Goal: Transaction & Acquisition: Book appointment/travel/reservation

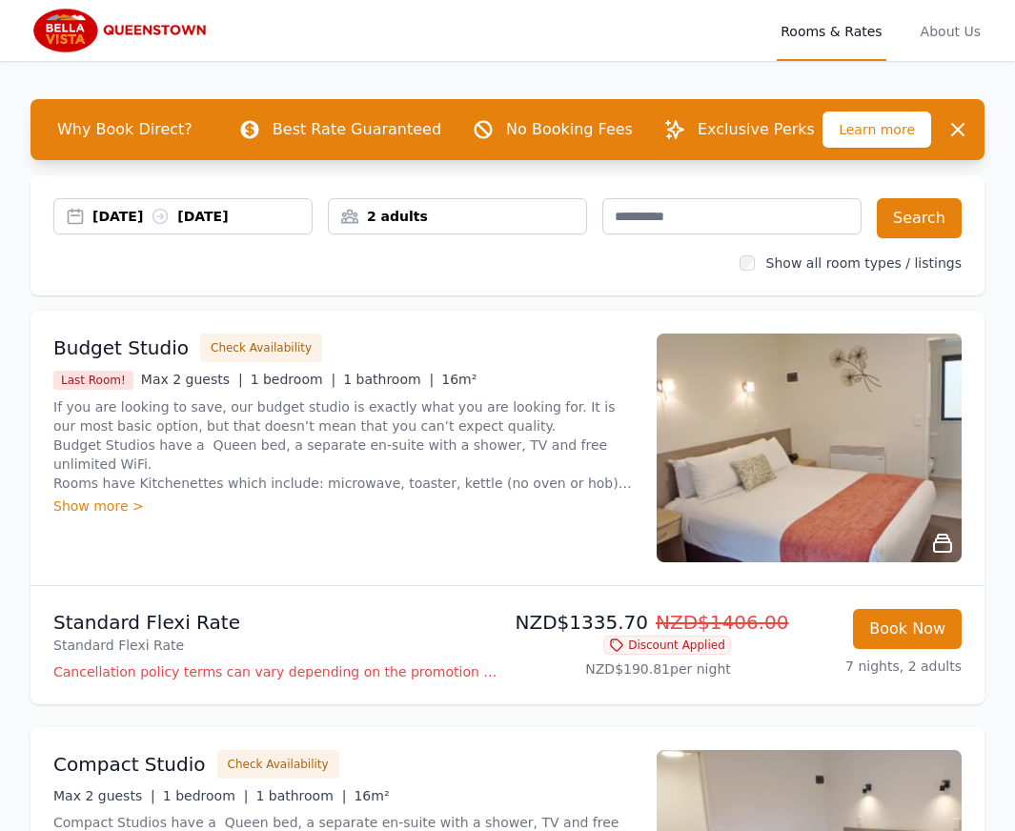
click at [492, 554] on div "Budget Studio Check Availability Last Room! Max 2 guests | 1 bedroom | 1 bathro…" at bounding box center [343, 447] width 580 height 229
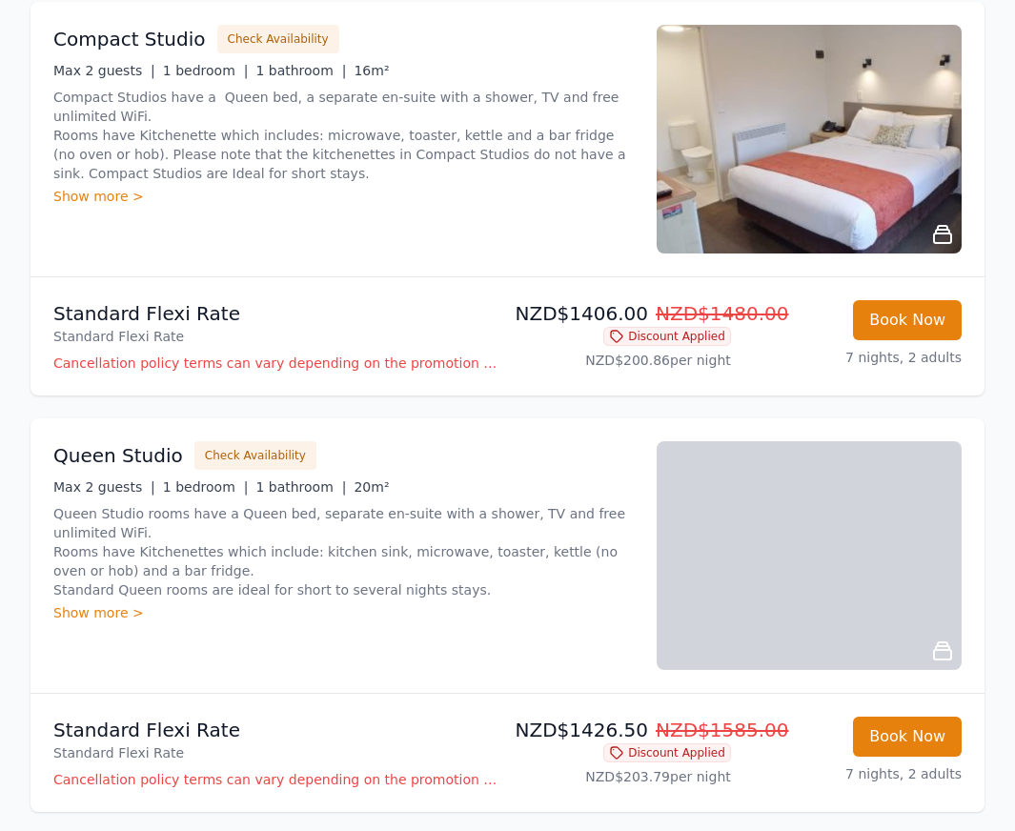
scroll to position [731, 0]
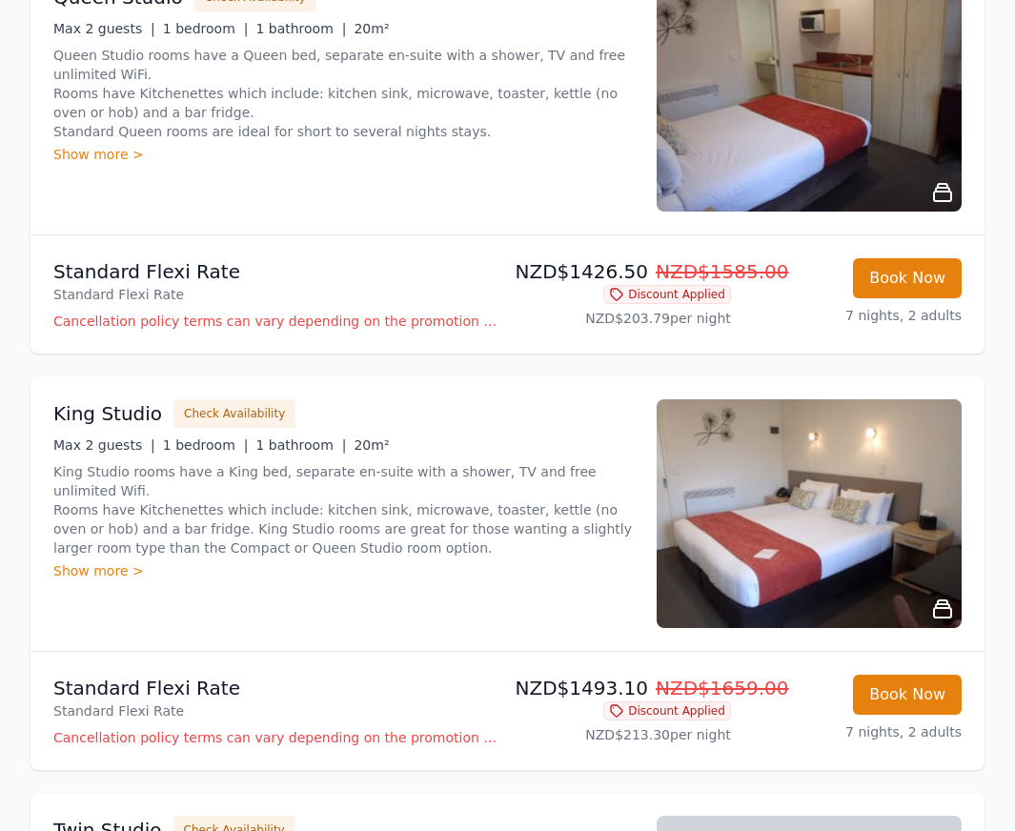
scroll to position [1126, 0]
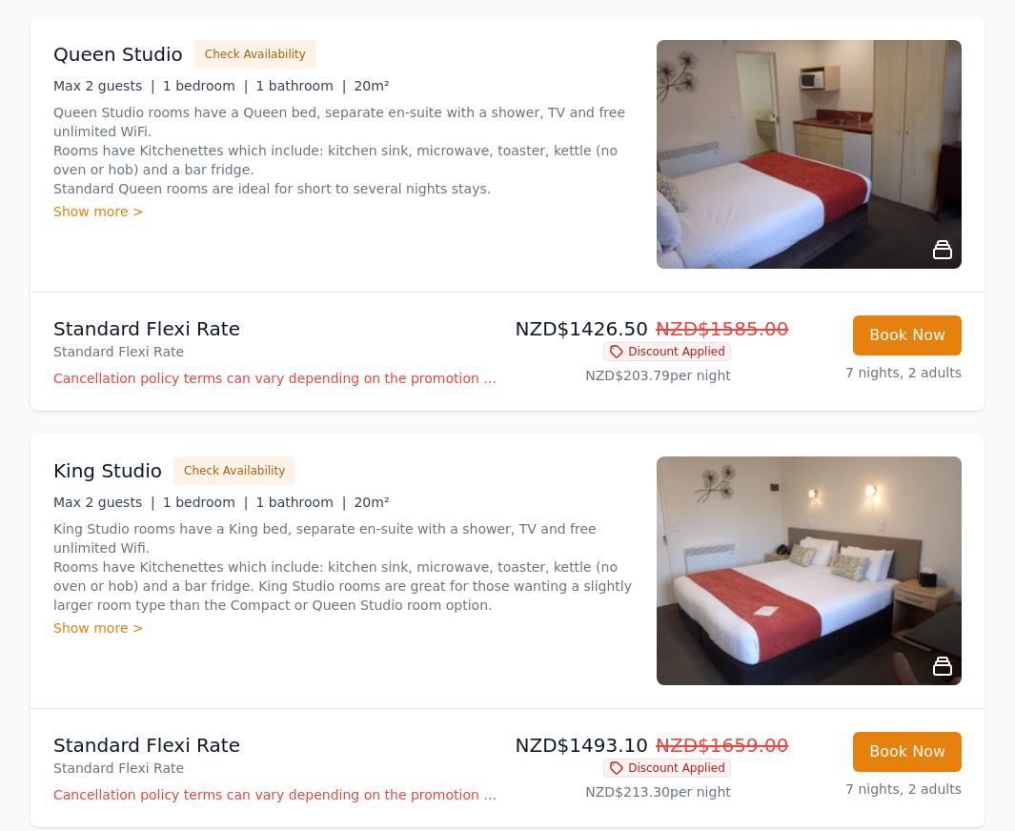
click at [611, 443] on div "King Studio Check Availability Max 2 guests | 1 bedroom | 1 bathroom | 20m² Kin…" at bounding box center [507, 570] width 954 height 274
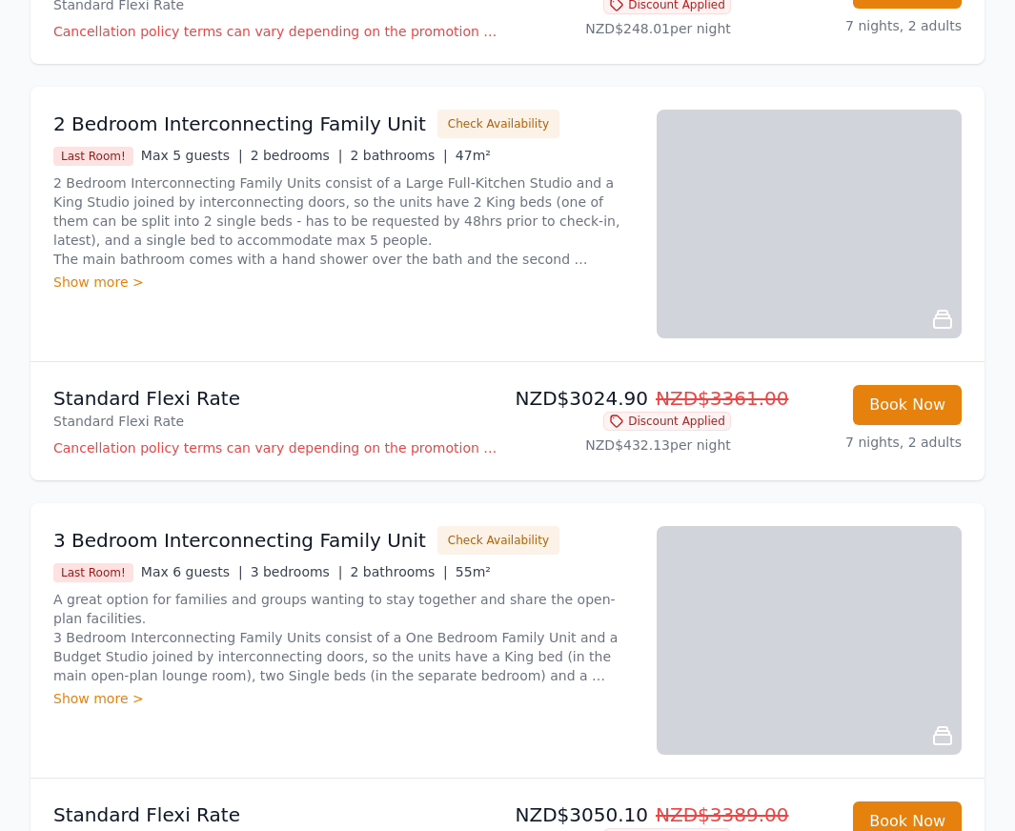
scroll to position [3168, 0]
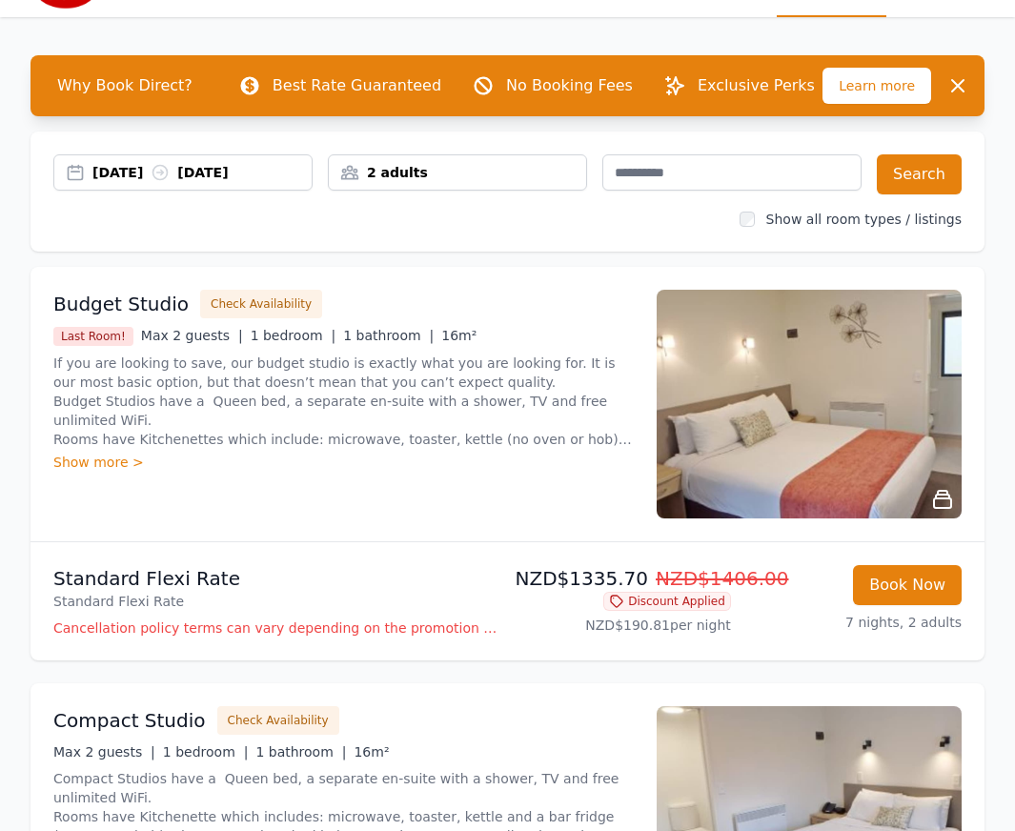
scroll to position [0, 0]
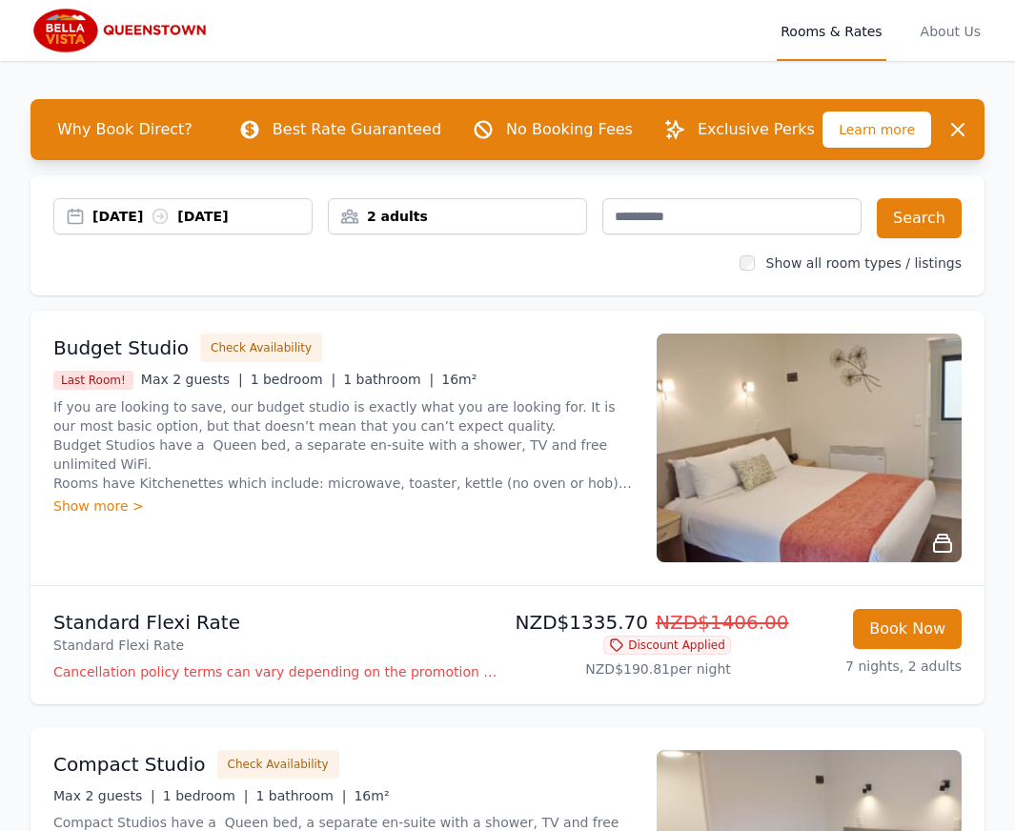
click at [495, 211] on div "2 adults" at bounding box center [457, 216] width 257 height 19
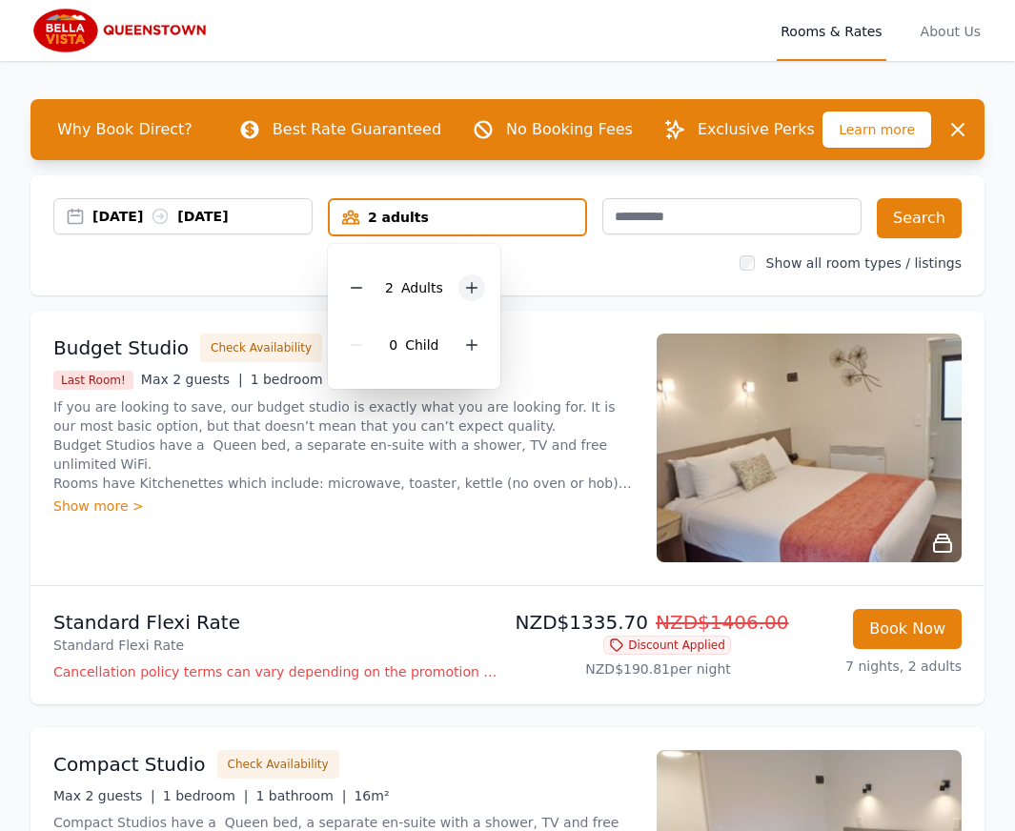
click at [472, 285] on icon at bounding box center [471, 287] width 15 height 15
click at [911, 213] on button "Search" at bounding box center [918, 218] width 85 height 40
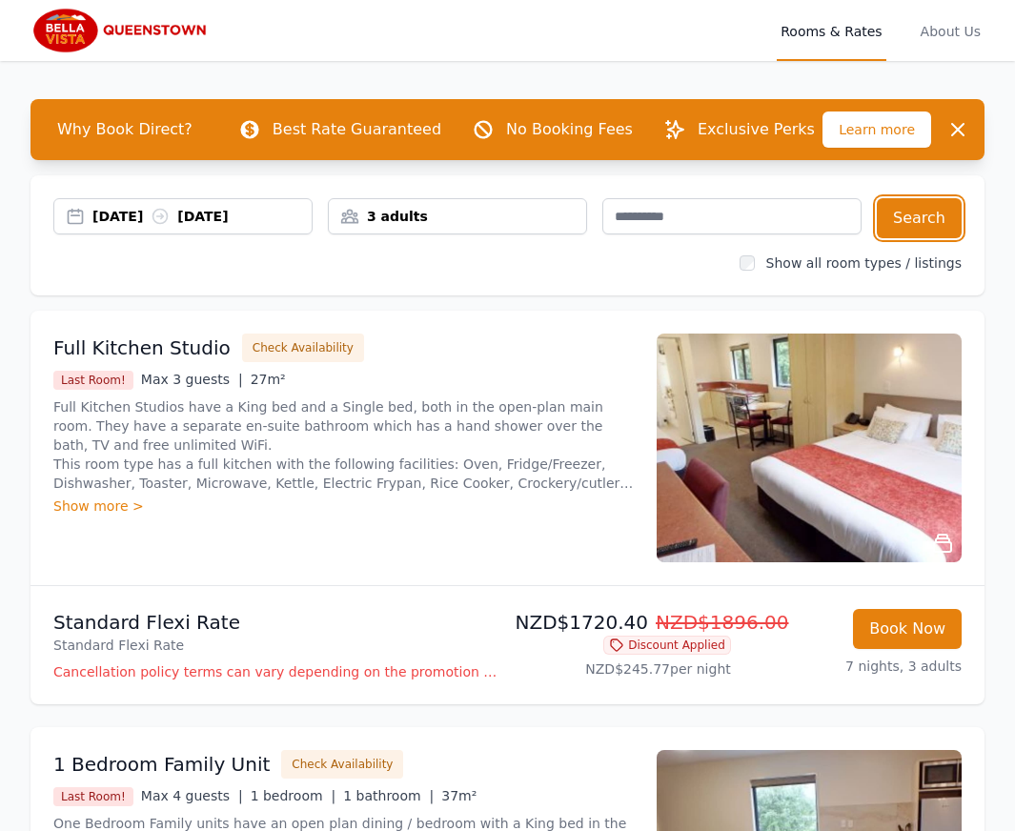
click at [423, 211] on div "3 adults" at bounding box center [457, 216] width 257 height 19
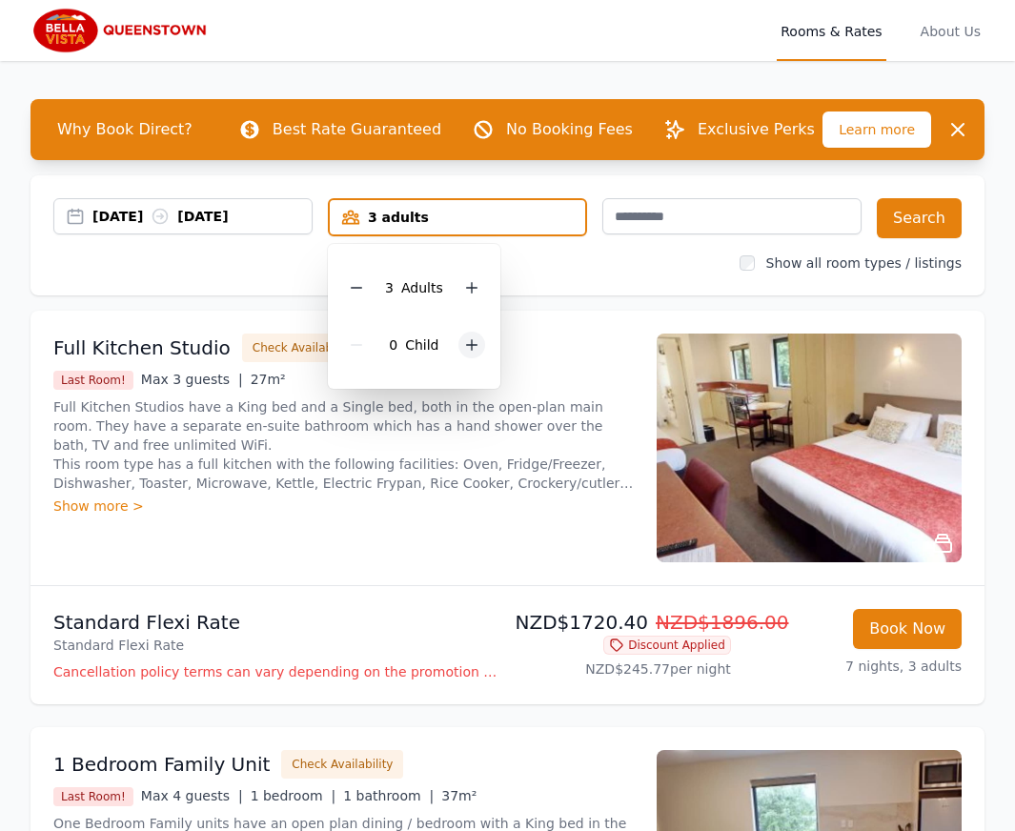
click at [465, 339] on icon at bounding box center [471, 344] width 15 height 15
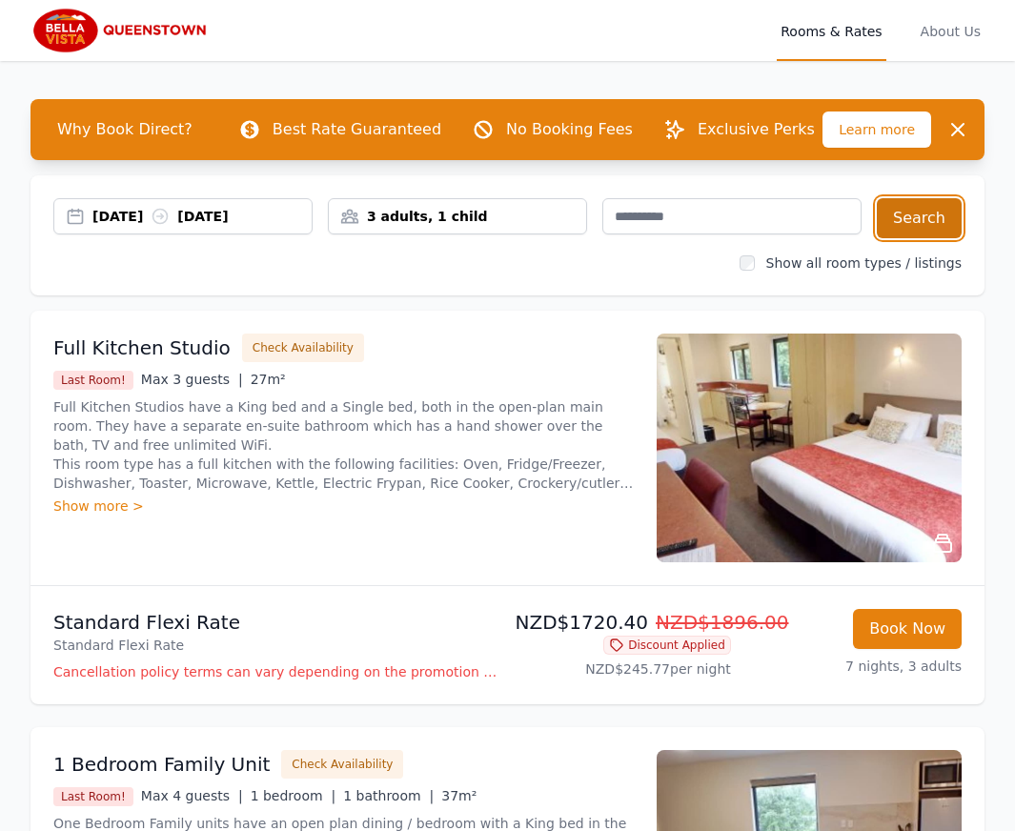
click at [935, 210] on button "Search" at bounding box center [918, 218] width 85 height 40
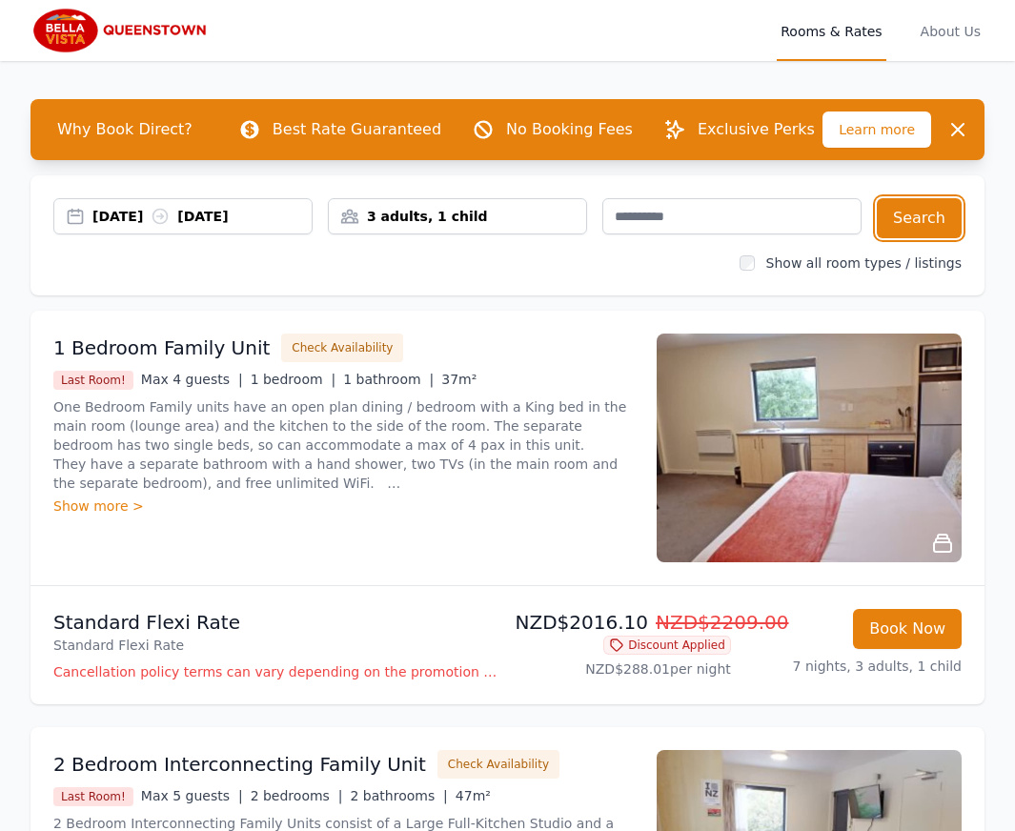
click at [432, 218] on div "3 adults, 1 child" at bounding box center [457, 216] width 257 height 19
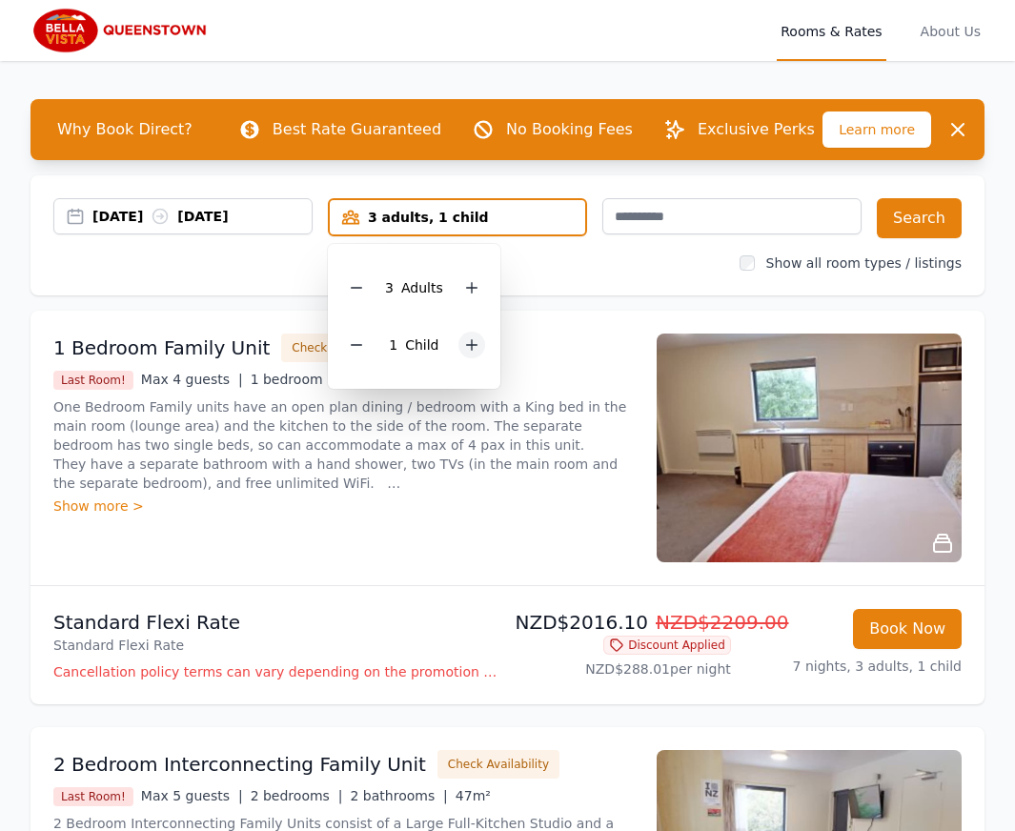
click at [459, 337] on div at bounding box center [471, 345] width 27 height 27
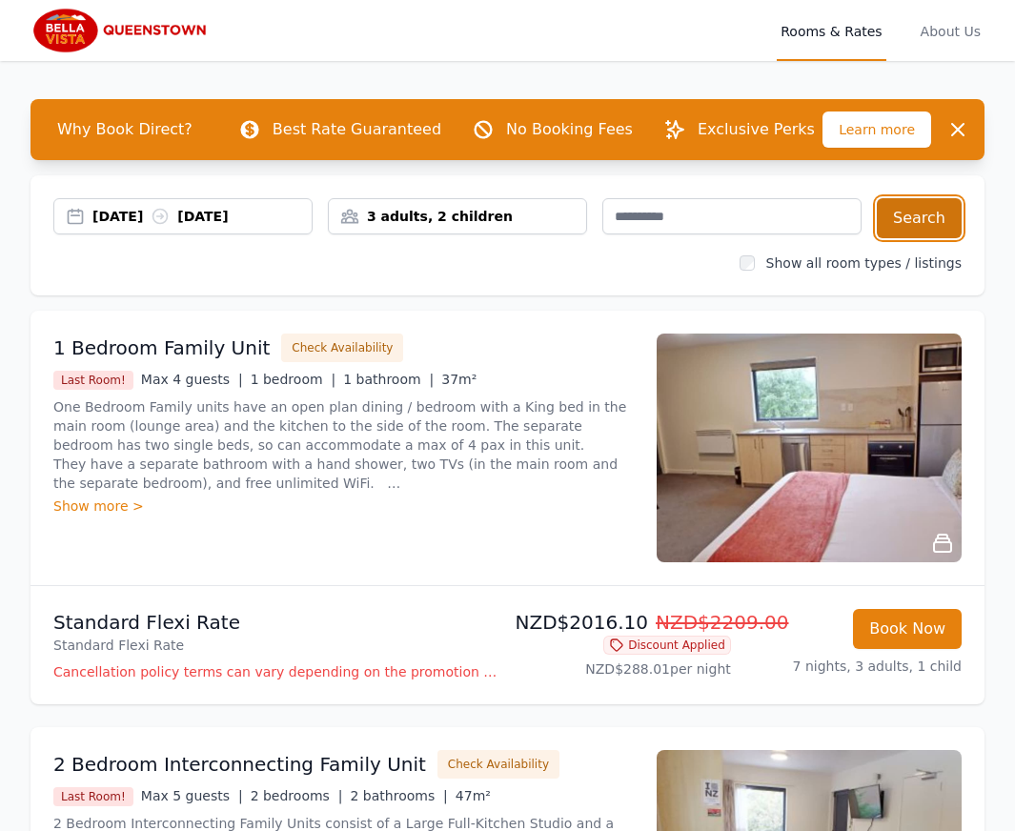
click at [922, 202] on button "Search" at bounding box center [918, 218] width 85 height 40
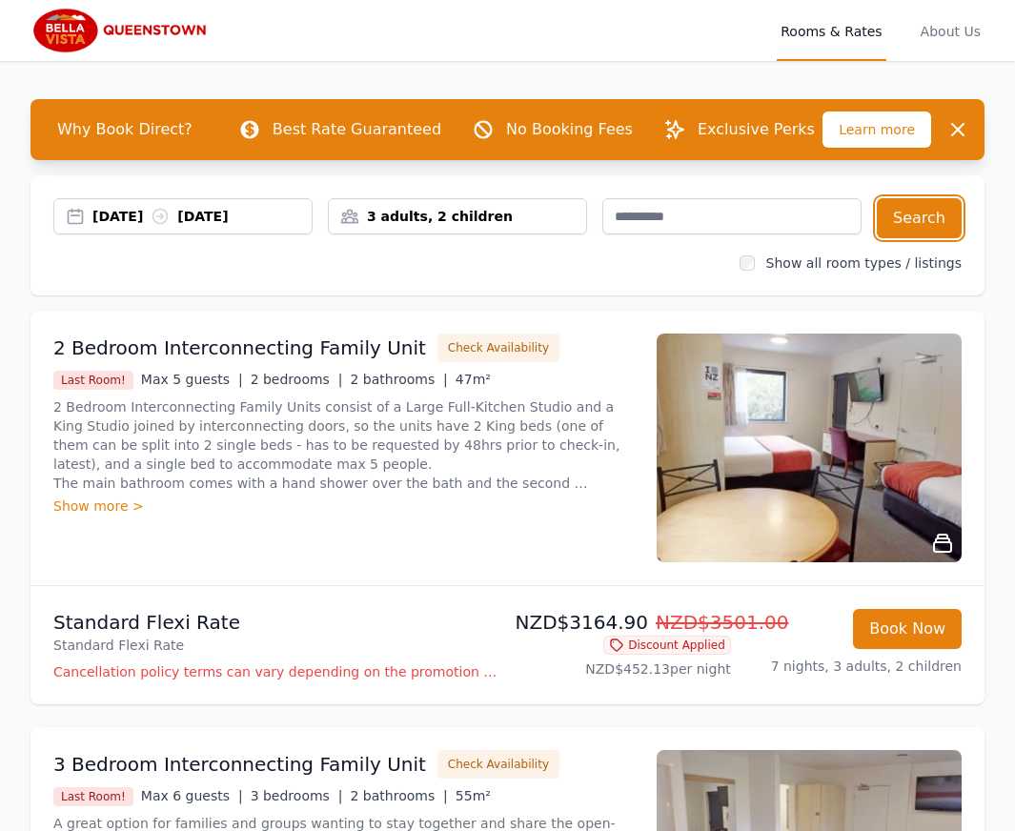
click at [423, 223] on div "3 adults, 2 children" at bounding box center [457, 216] width 257 height 19
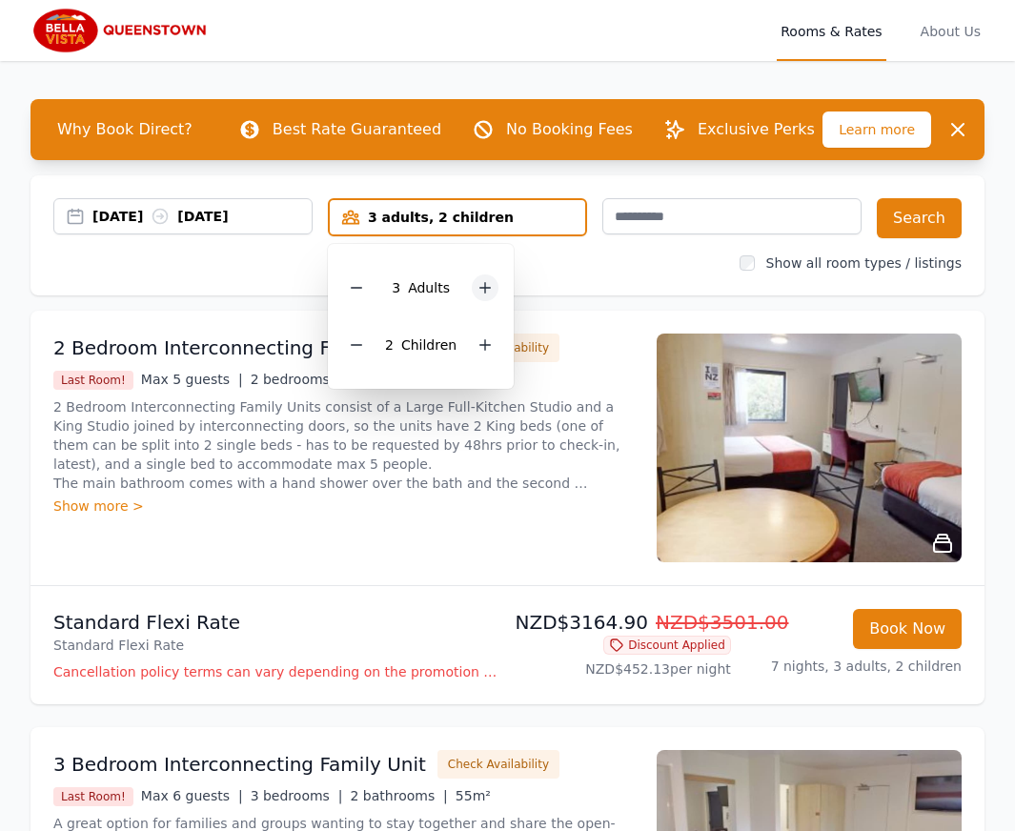
click at [480, 284] on icon at bounding box center [484, 287] width 15 height 15
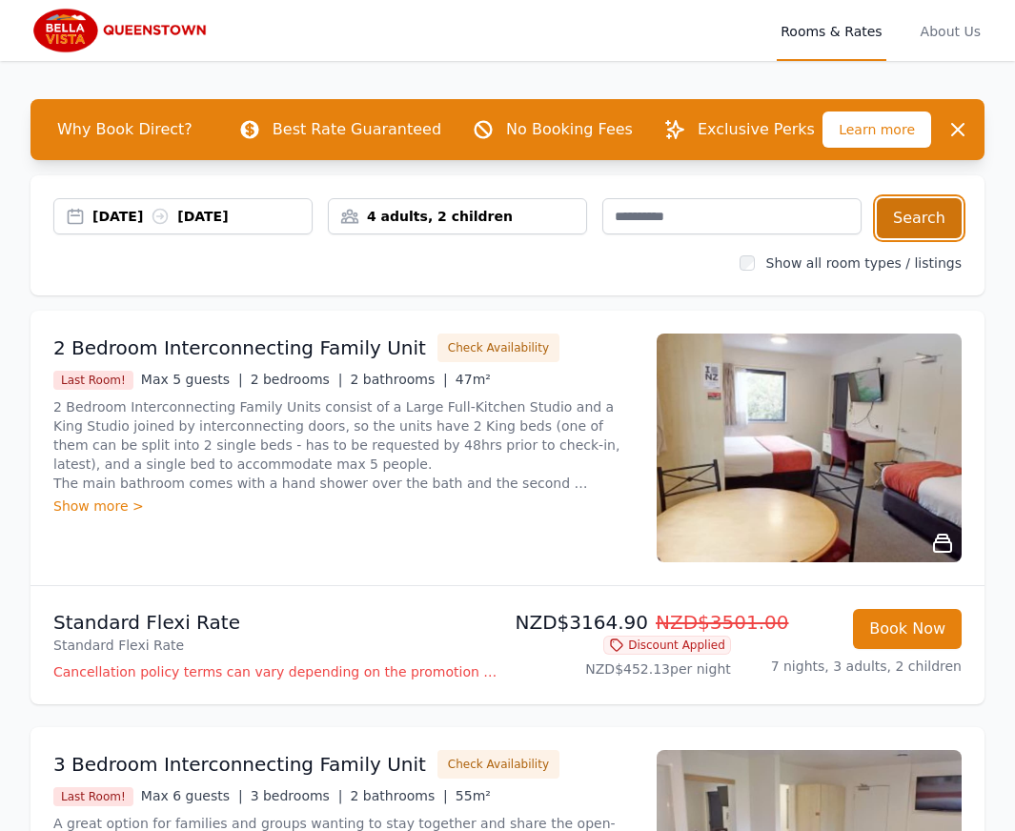
click at [923, 215] on button "Search" at bounding box center [918, 218] width 85 height 40
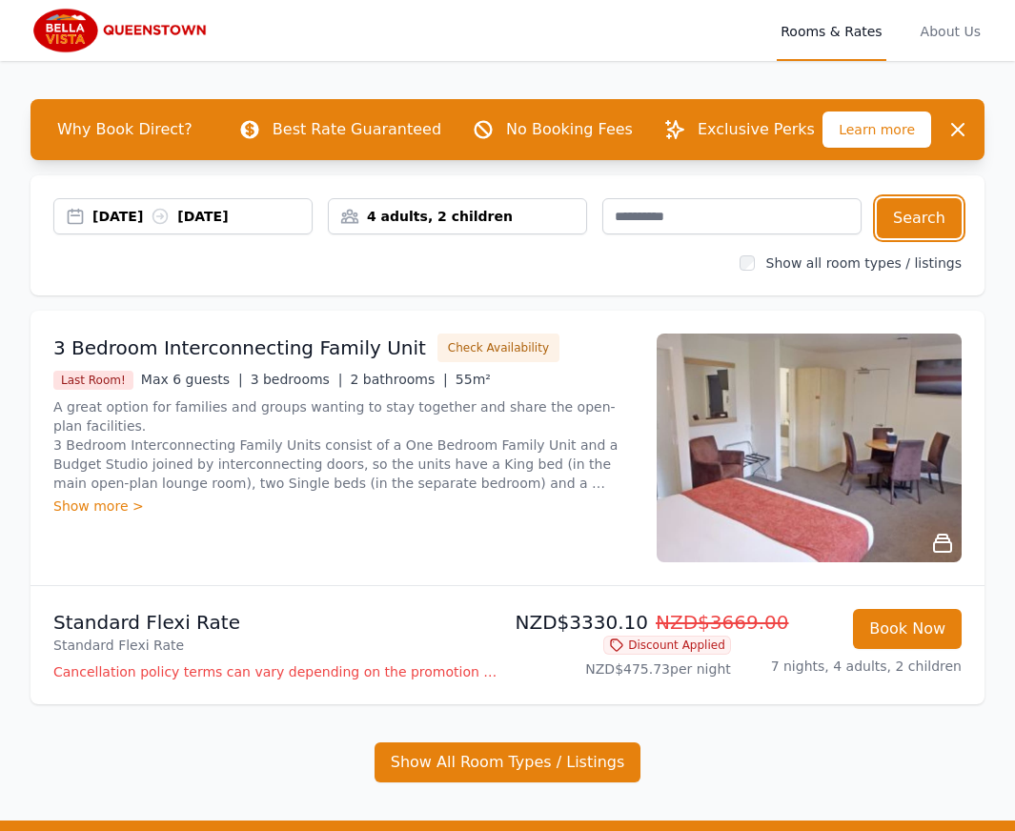
click at [171, 211] on div "[DATE] [DATE]" at bounding box center [201, 216] width 219 height 19
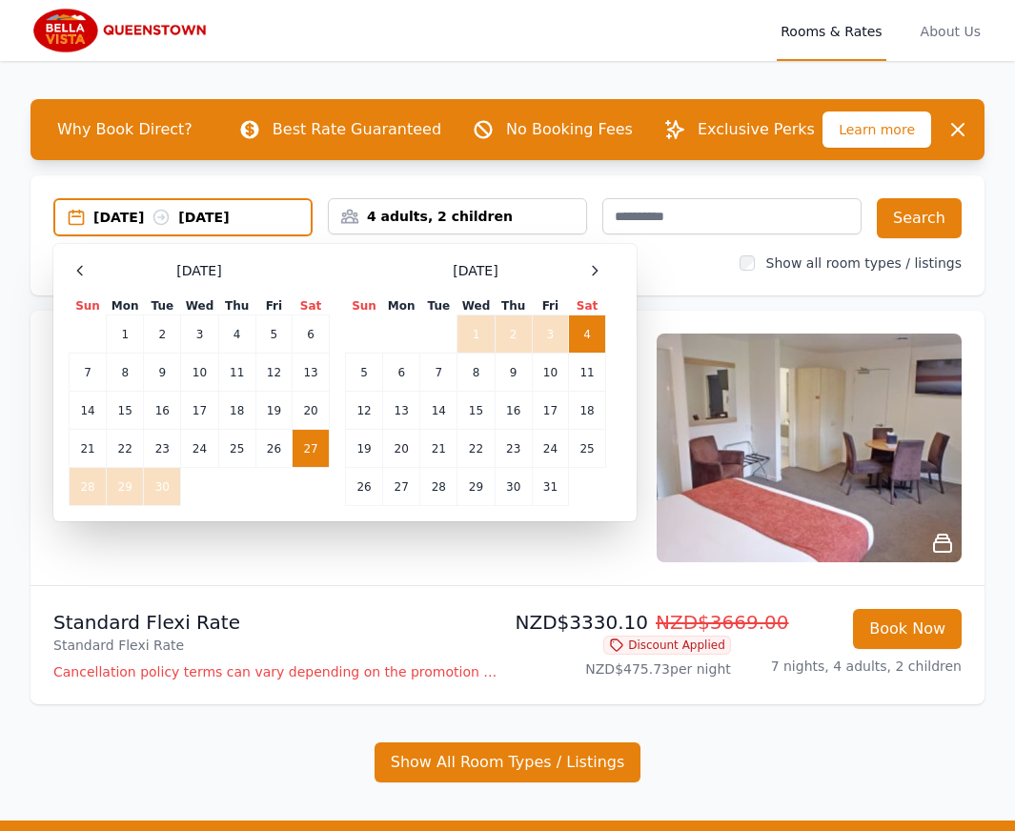
click at [304, 451] on td "27" at bounding box center [310, 449] width 37 height 38
click at [551, 329] on td "3" at bounding box center [550, 334] width 36 height 38
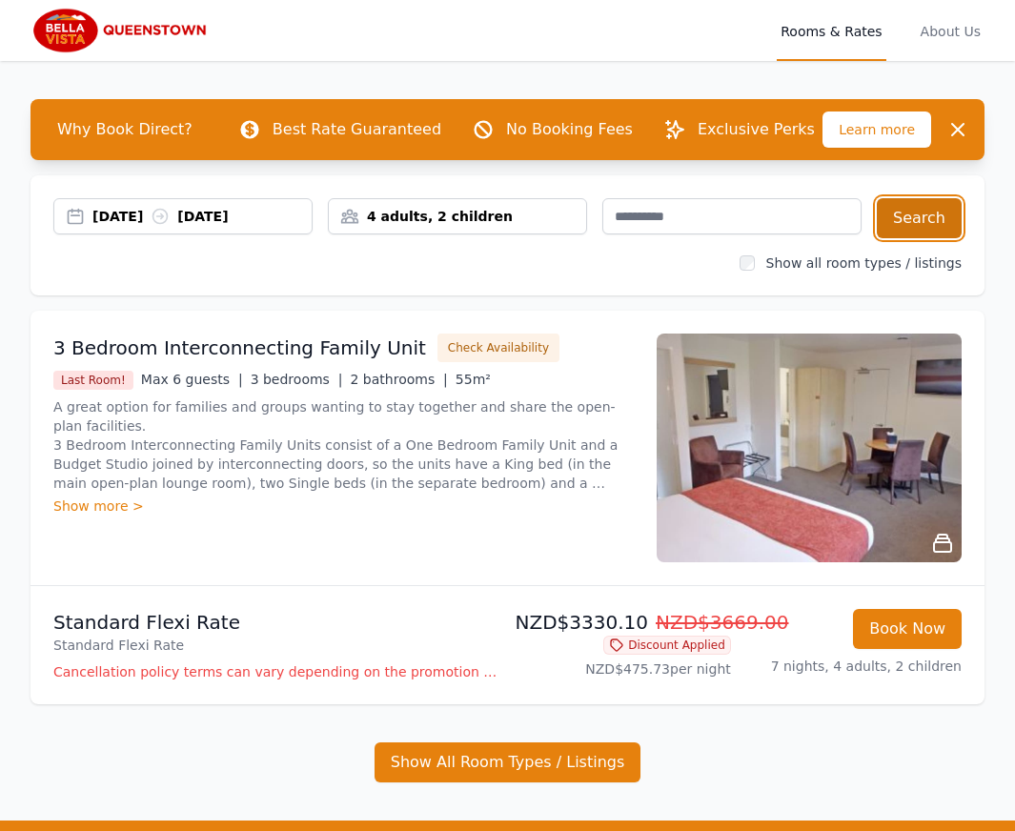
click at [919, 213] on button "Search" at bounding box center [918, 218] width 85 height 40
click at [418, 216] on div "4 adults, 2 children" at bounding box center [457, 216] width 257 height 19
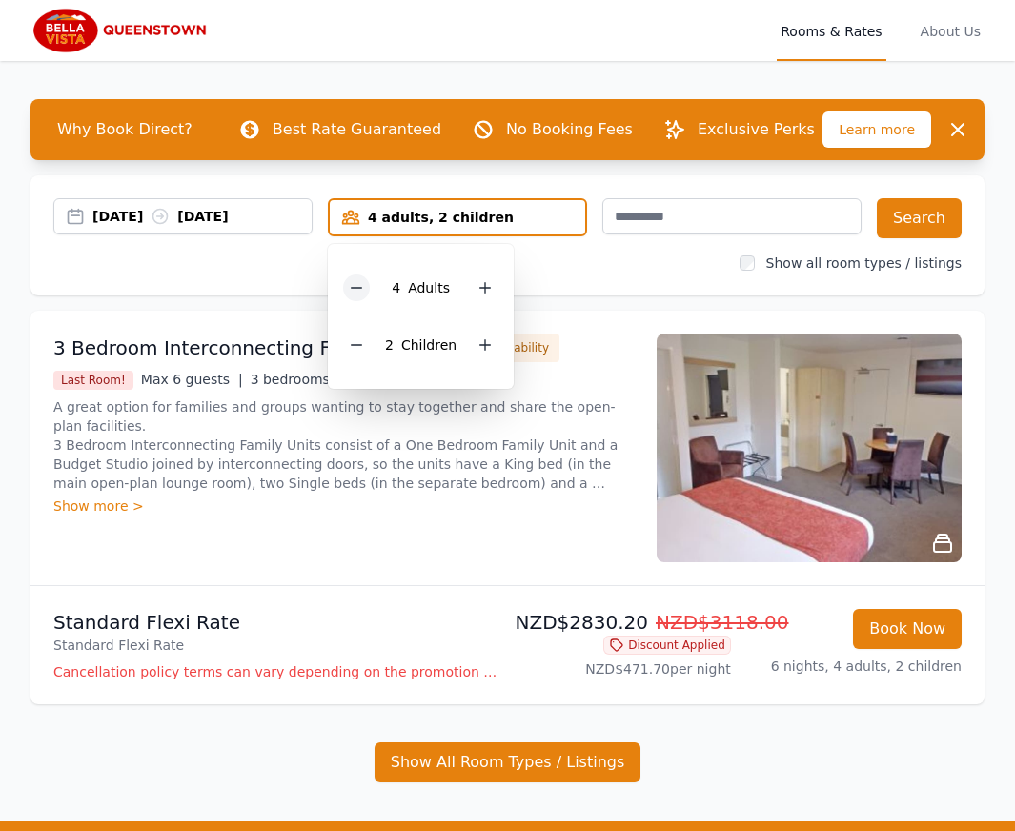
click at [363, 287] on icon at bounding box center [356, 287] width 15 height 15
click at [364, 346] on icon at bounding box center [356, 344] width 15 height 15
click at [367, 346] on div at bounding box center [356, 345] width 27 height 27
click at [920, 215] on button "Search" at bounding box center [918, 218] width 85 height 40
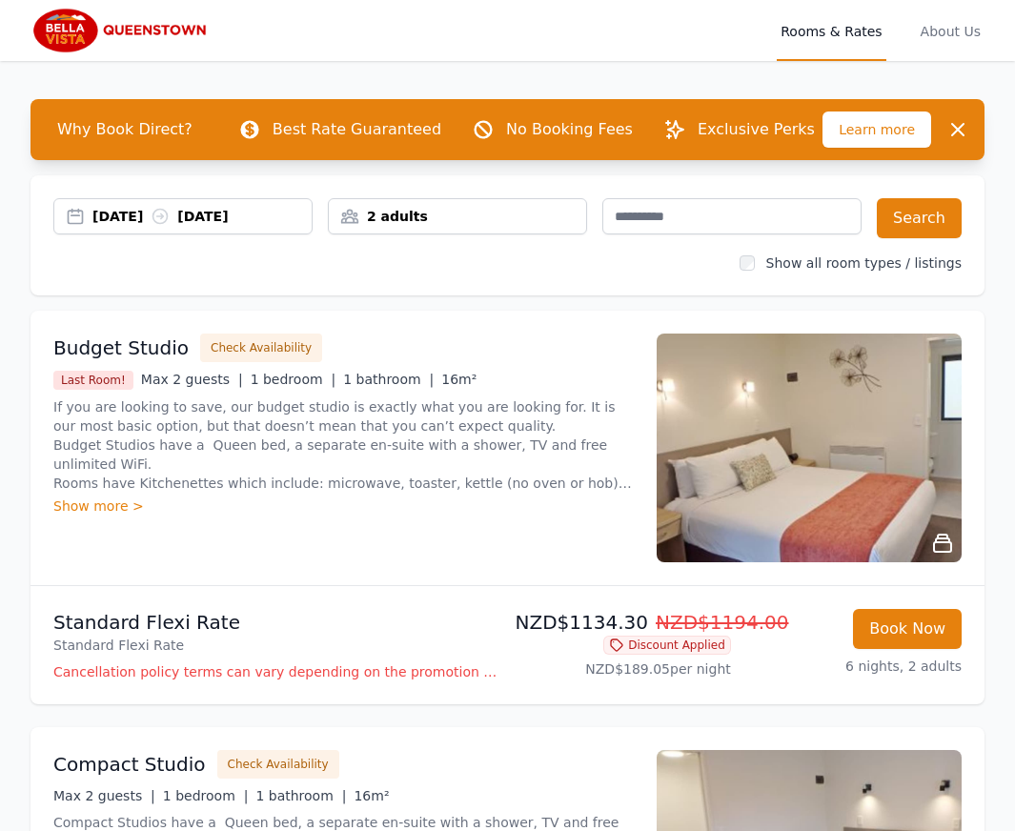
click at [420, 212] on div "2 adults" at bounding box center [457, 216] width 257 height 19
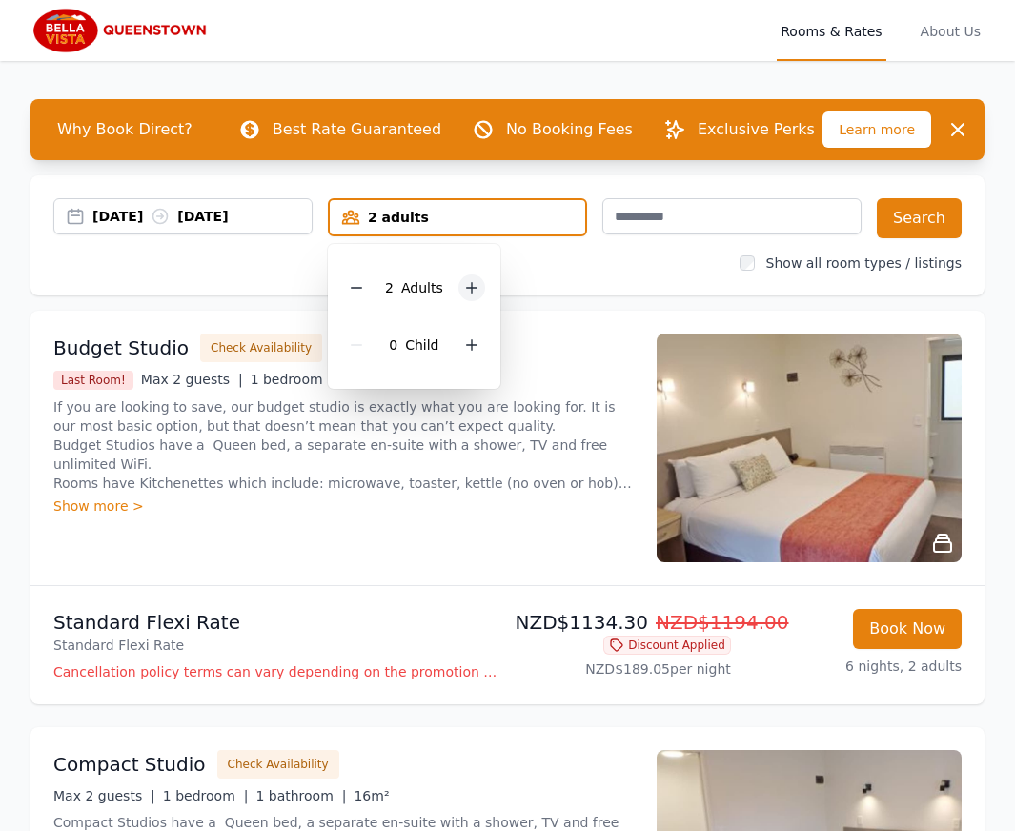
click at [473, 290] on icon at bounding box center [471, 287] width 15 height 15
click at [926, 216] on button "Search" at bounding box center [918, 218] width 85 height 40
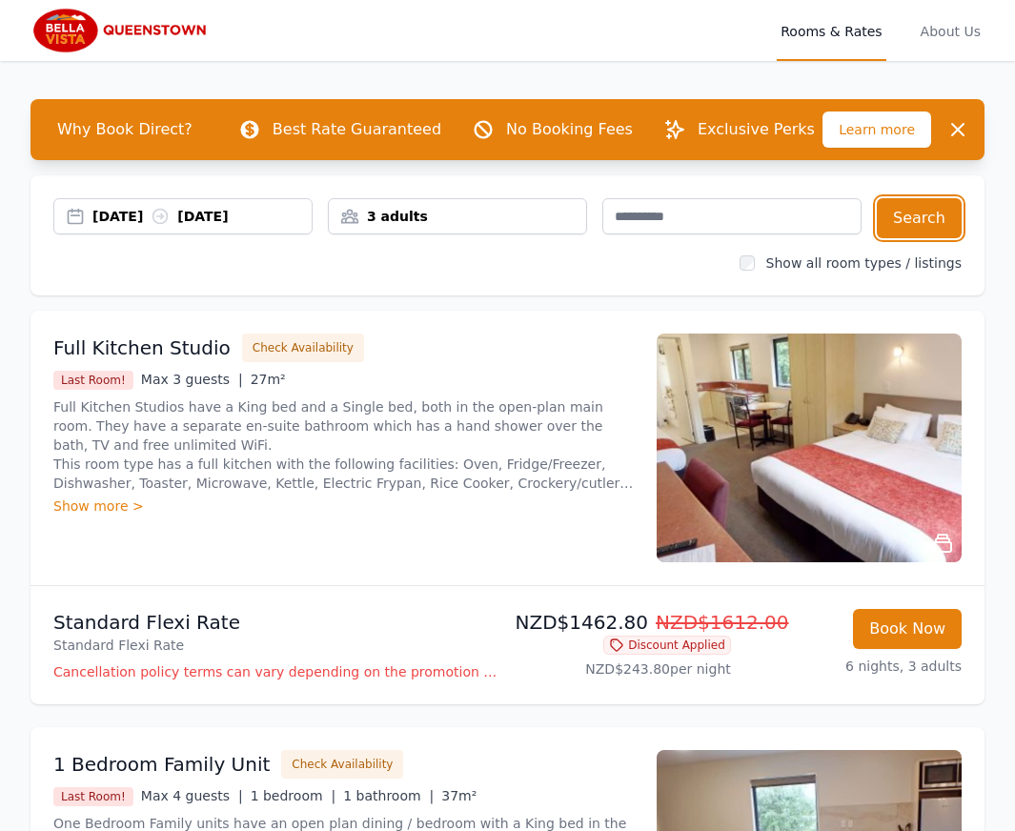
click at [395, 221] on div "3 adults" at bounding box center [457, 216] width 257 height 19
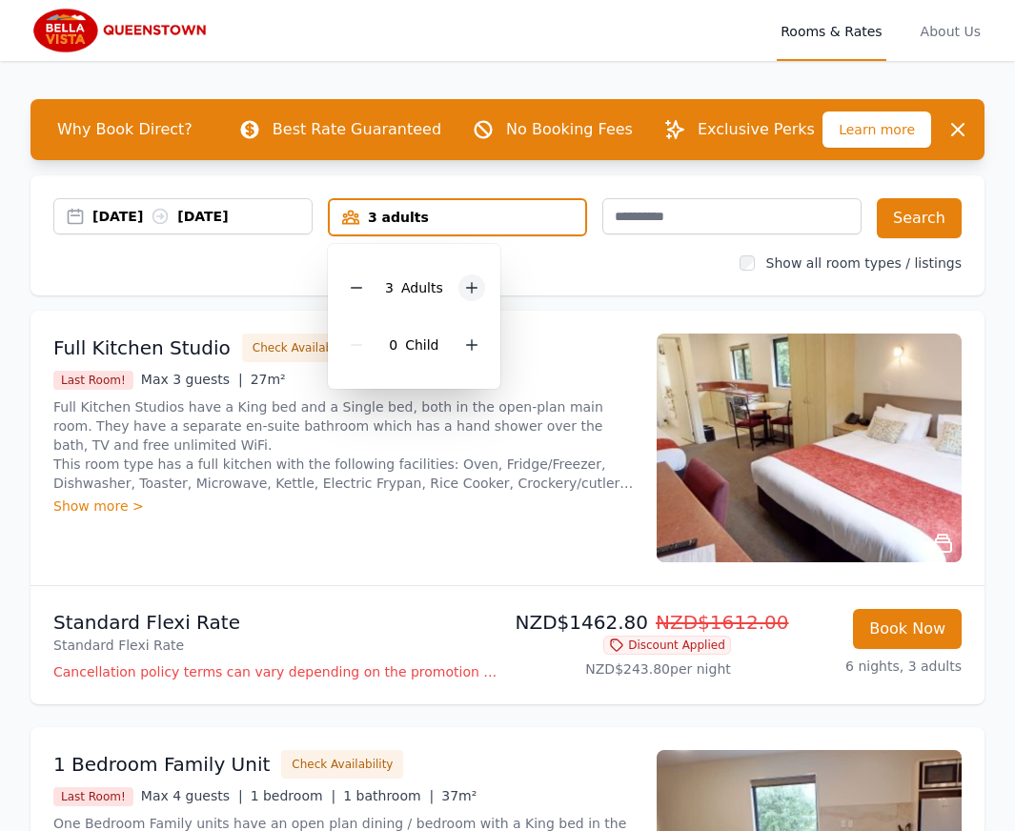
click at [473, 286] on icon at bounding box center [471, 287] width 15 height 15
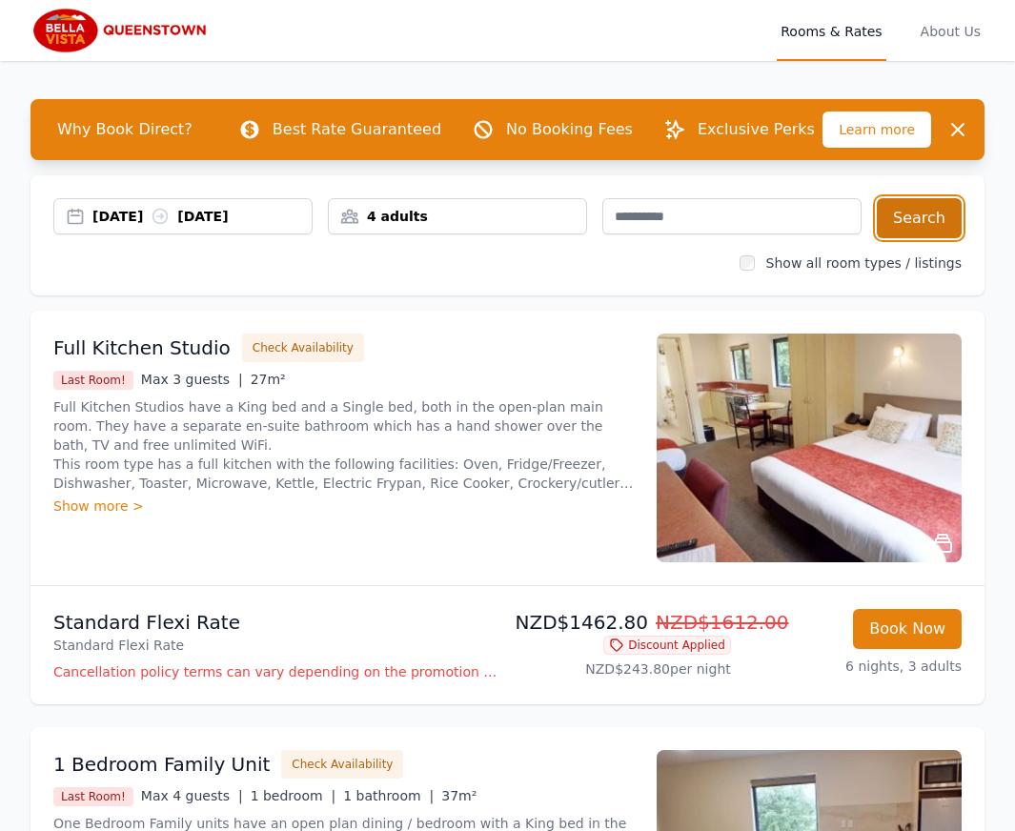
click at [937, 219] on button "Search" at bounding box center [918, 218] width 85 height 40
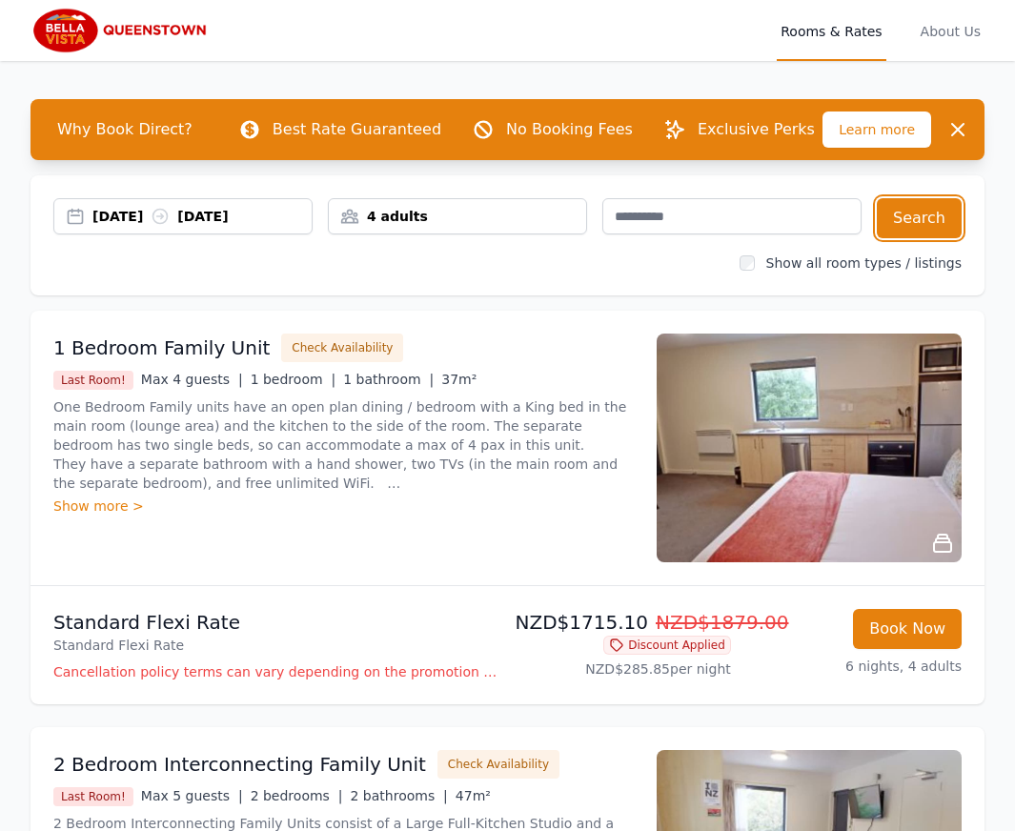
click at [412, 222] on div "4 adults" at bounding box center [457, 216] width 257 height 19
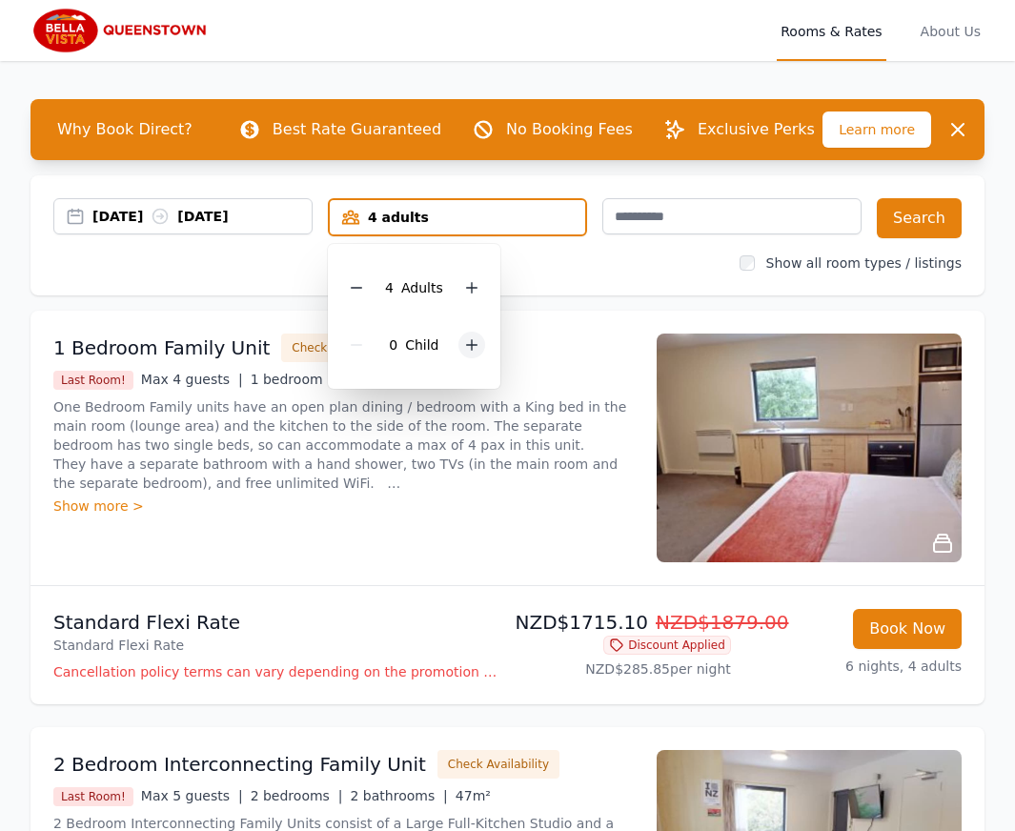
click at [472, 343] on icon at bounding box center [471, 344] width 15 height 15
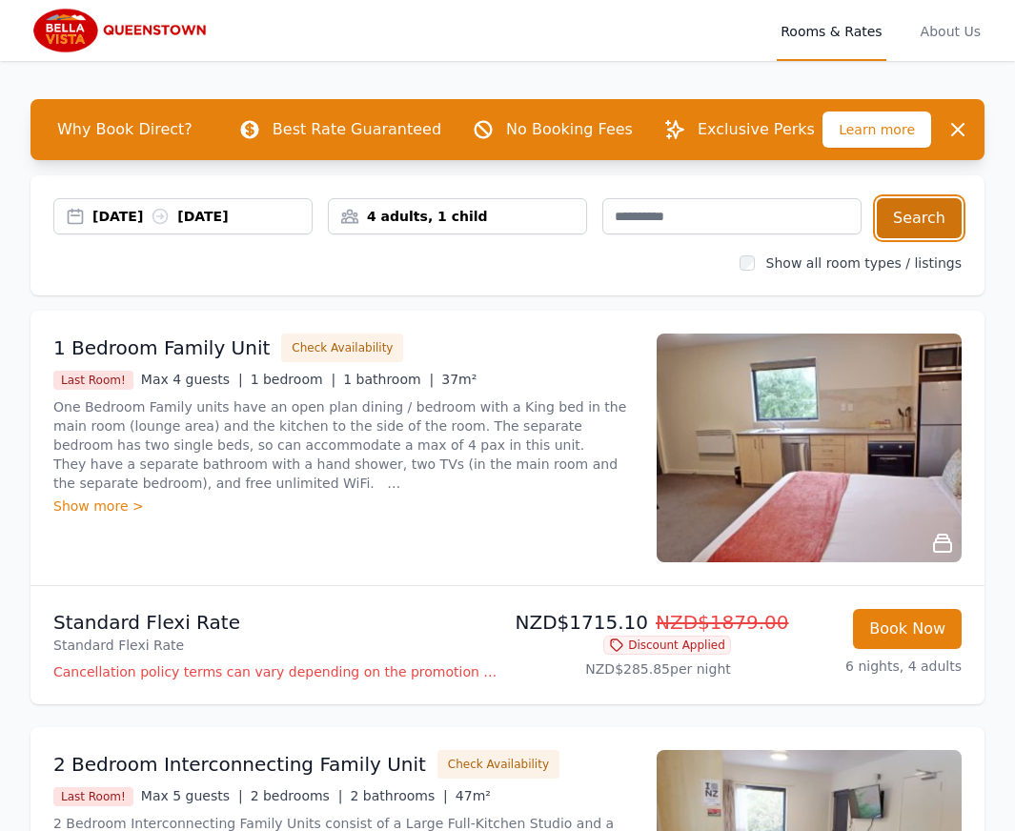
click at [914, 218] on button "Search" at bounding box center [918, 218] width 85 height 40
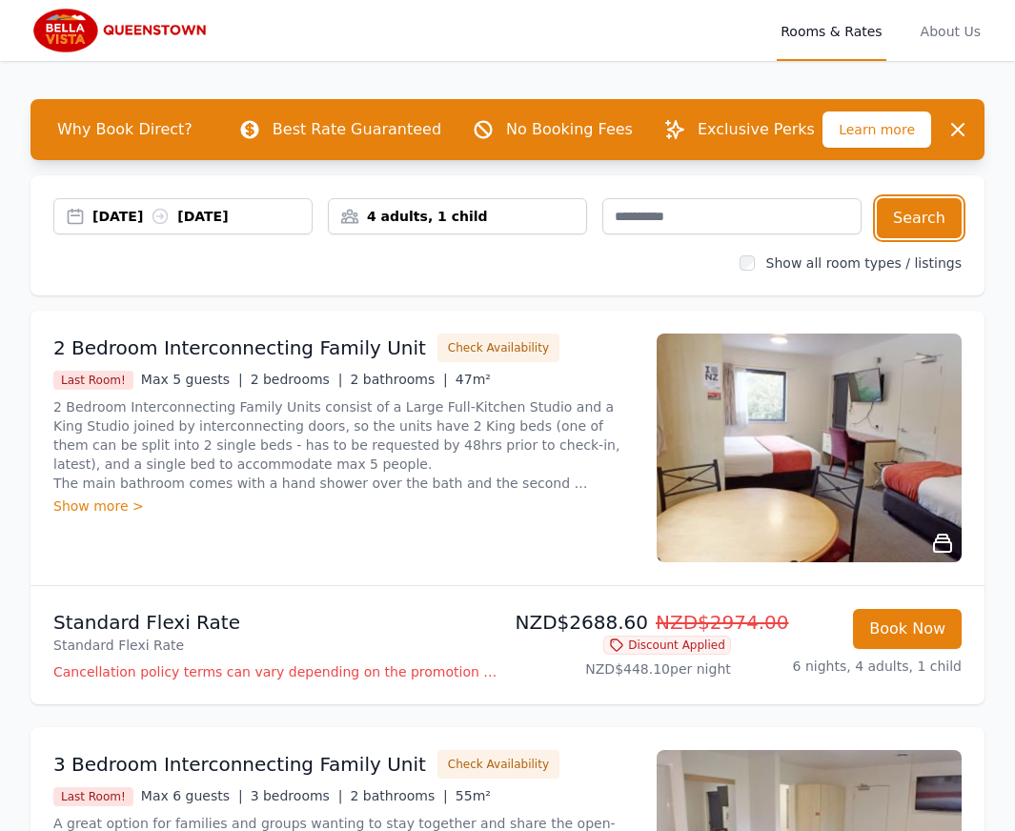
click at [435, 215] on div "4 adults, 1 child" at bounding box center [457, 216] width 257 height 19
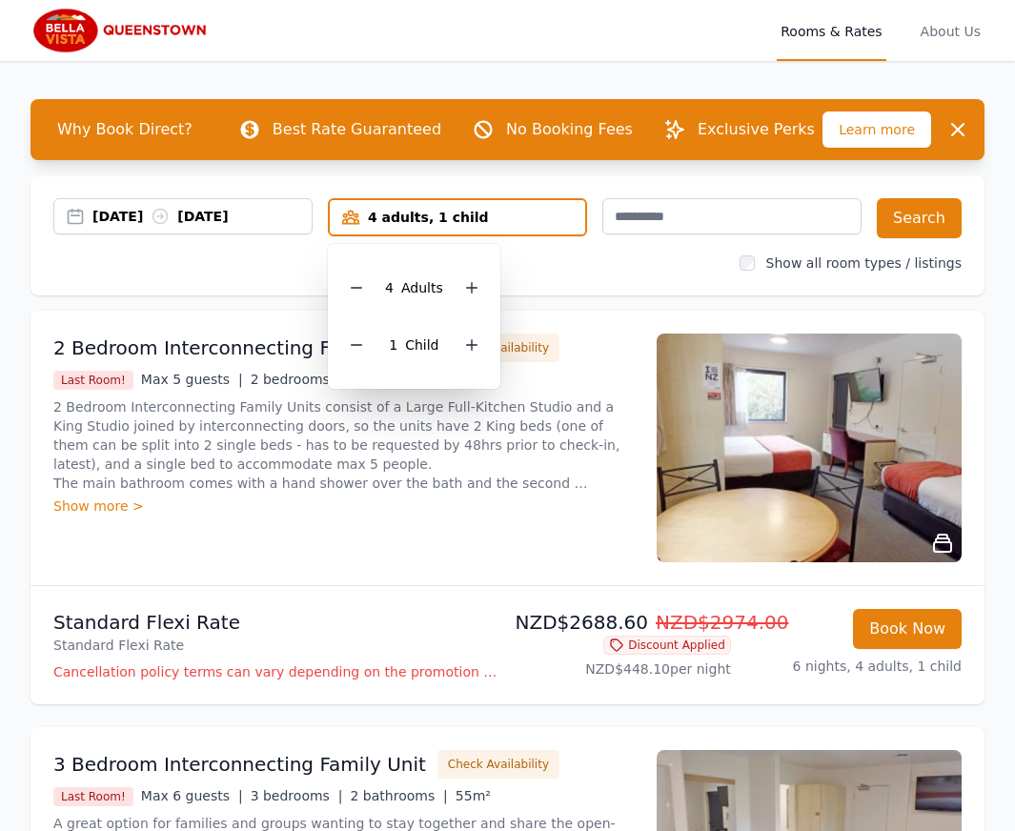
click at [466, 342] on icon at bounding box center [471, 344] width 15 height 15
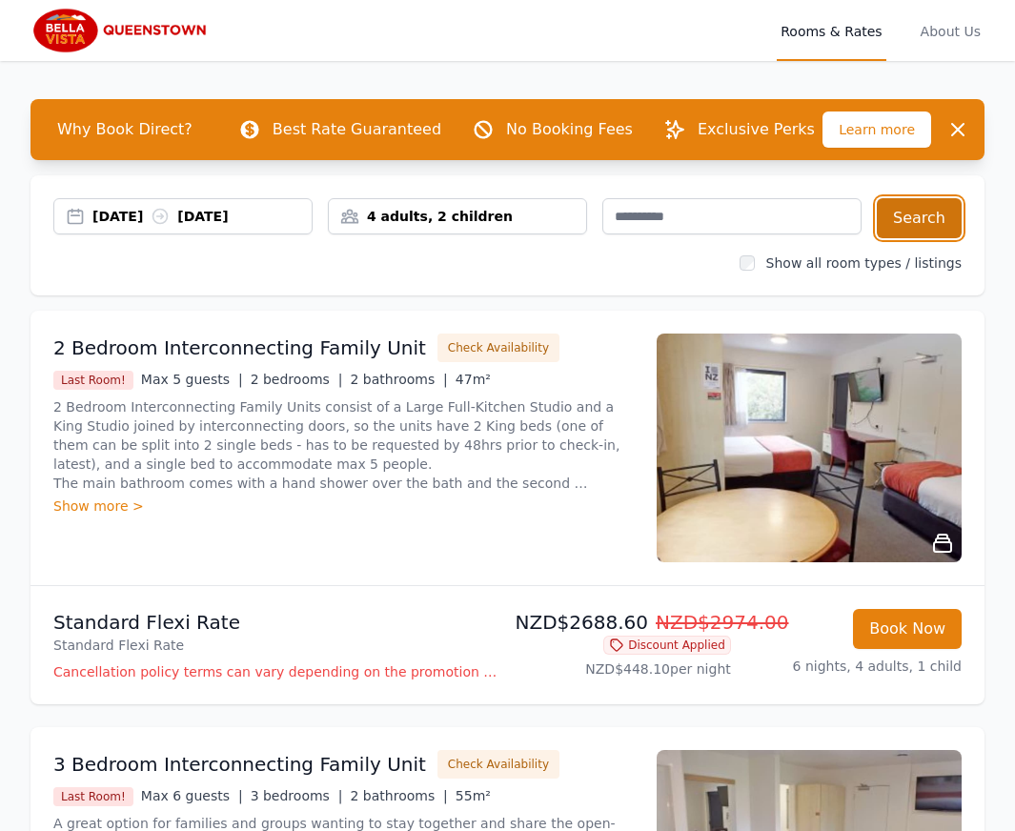
click at [934, 220] on button "Search" at bounding box center [918, 218] width 85 height 40
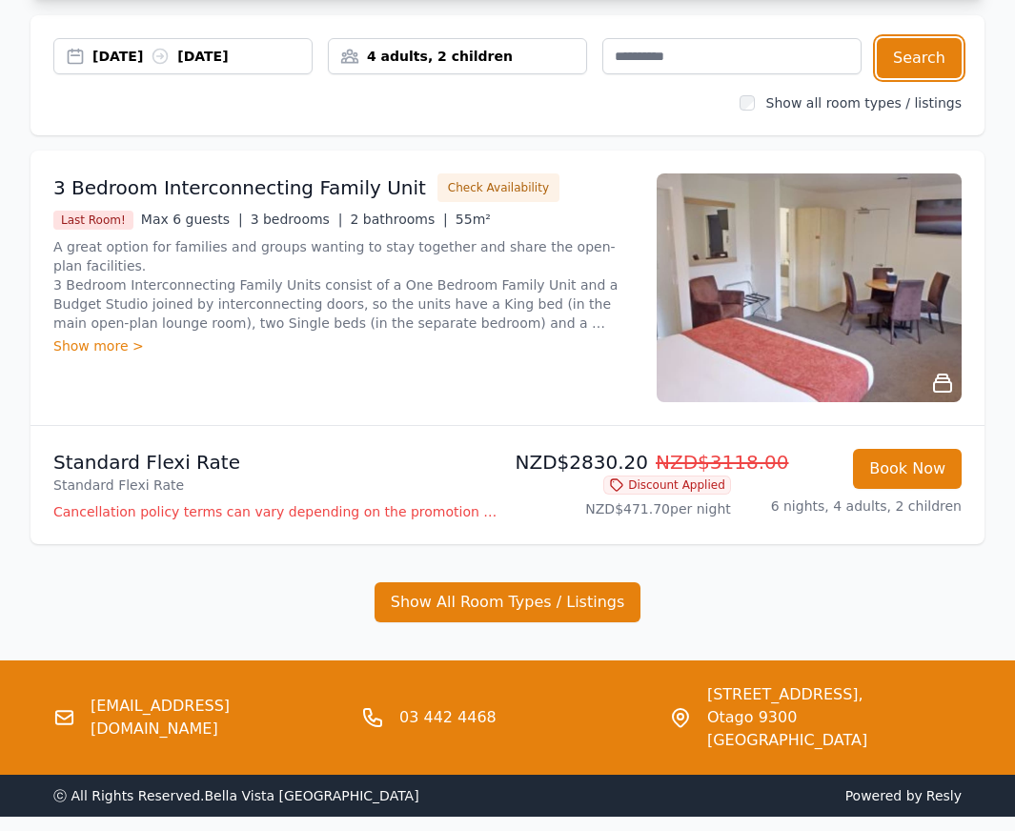
scroll to position [167, 0]
